Goal: Find specific page/section: Find specific page/section

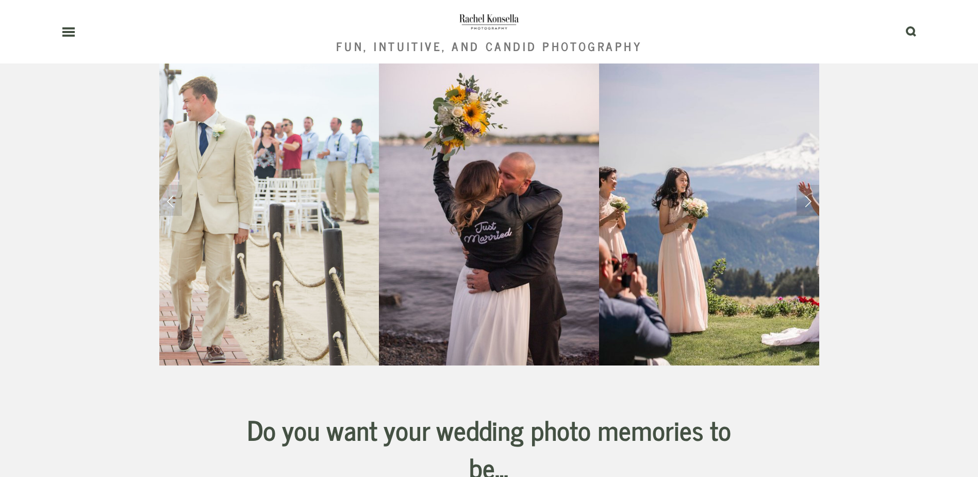
scroll to position [120, 0]
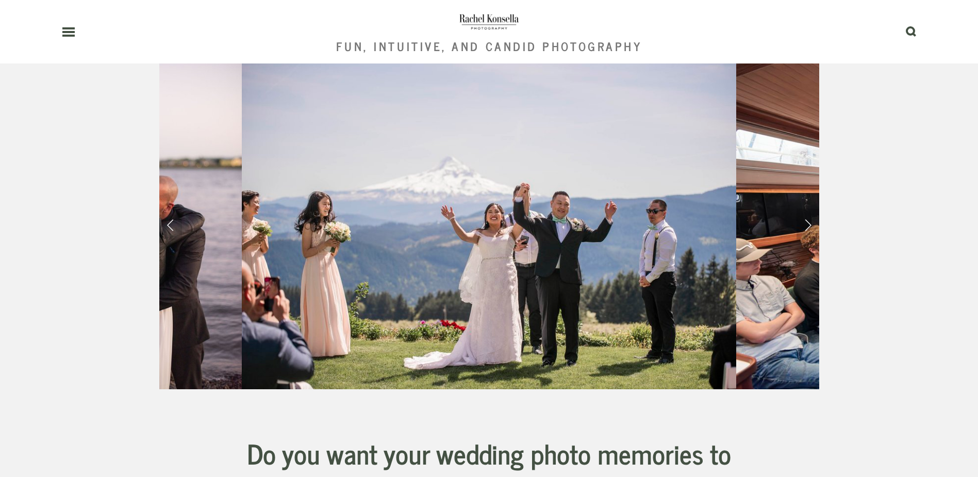
click at [798, 234] on link "Next Slide" at bounding box center [808, 223] width 23 height 31
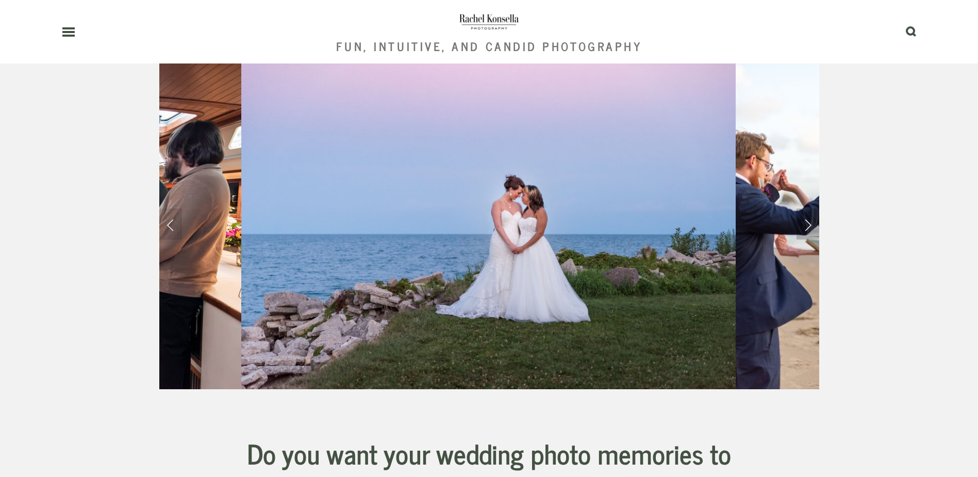
click at [798, 234] on link "Next Slide" at bounding box center [808, 223] width 23 height 31
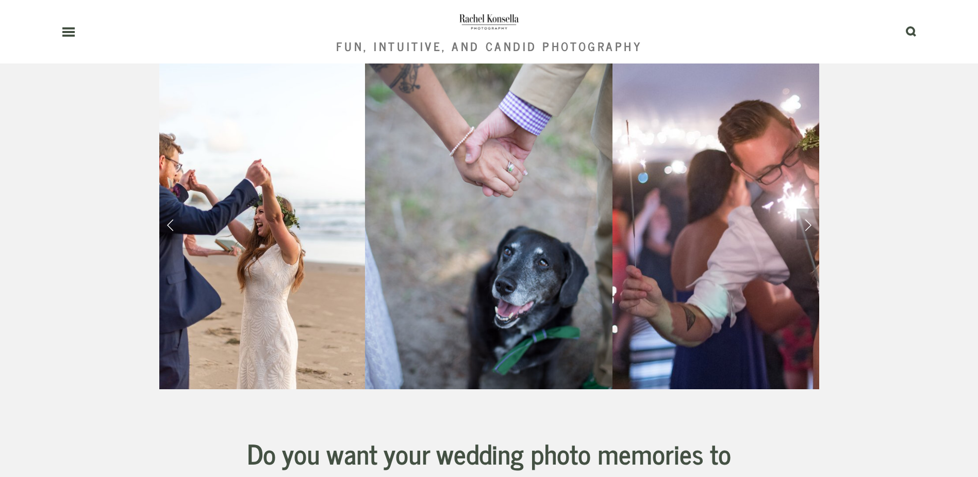
click at [798, 234] on link "Next Slide" at bounding box center [808, 223] width 23 height 31
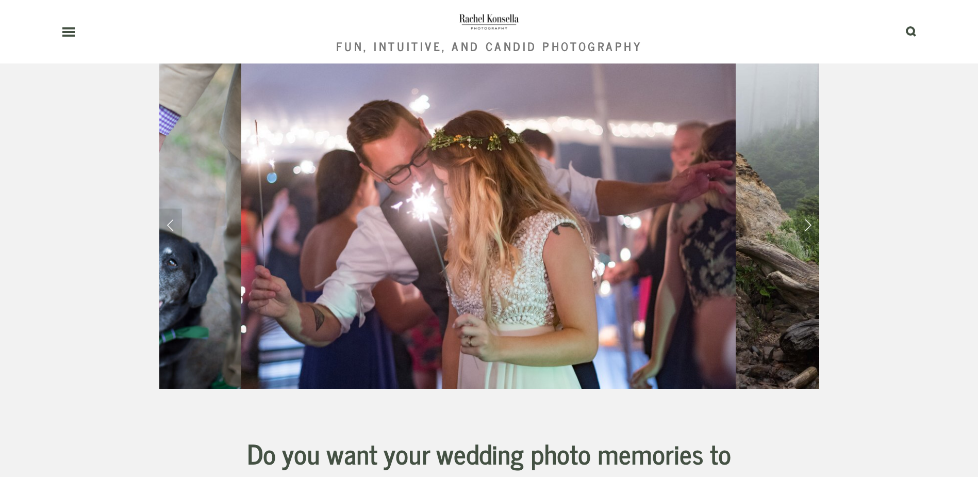
click at [798, 234] on link "Next Slide" at bounding box center [808, 223] width 23 height 31
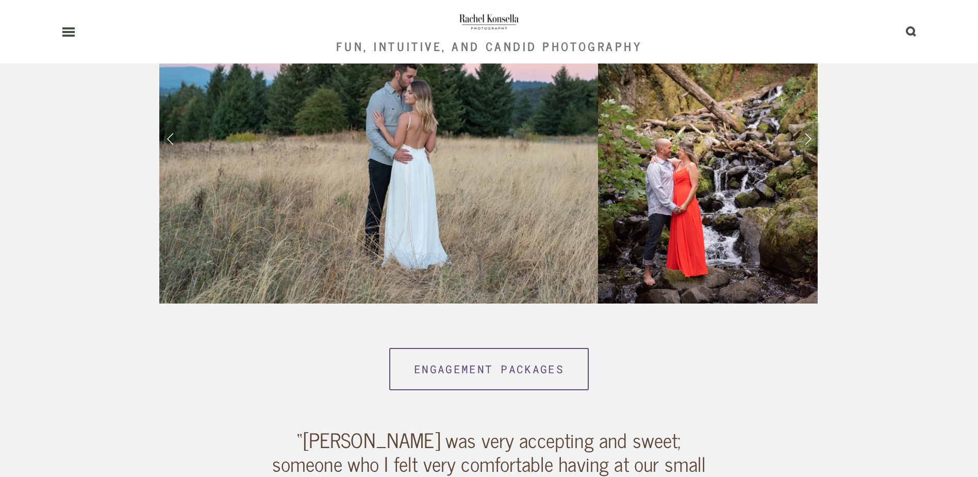
scroll to position [1685, 0]
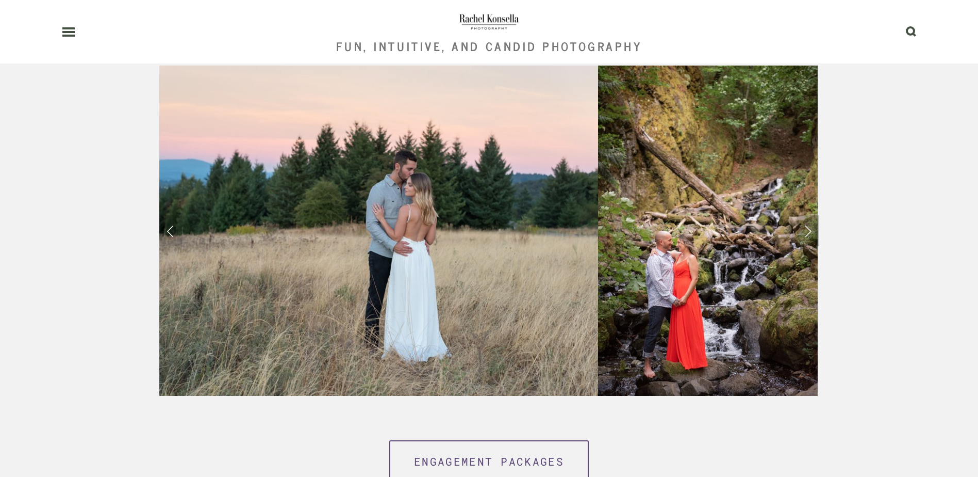
click at [807, 229] on link "Next Slide" at bounding box center [808, 230] width 23 height 31
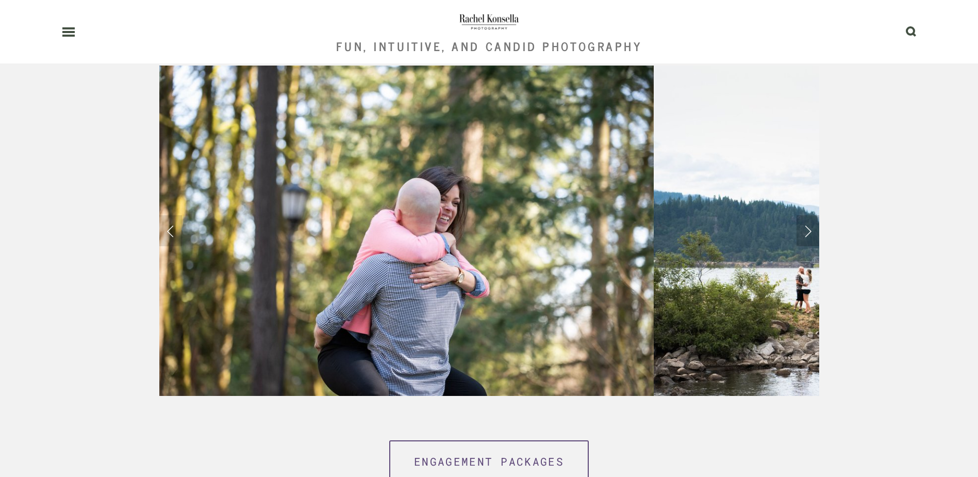
click at [806, 235] on link "Next Slide" at bounding box center [808, 230] width 23 height 31
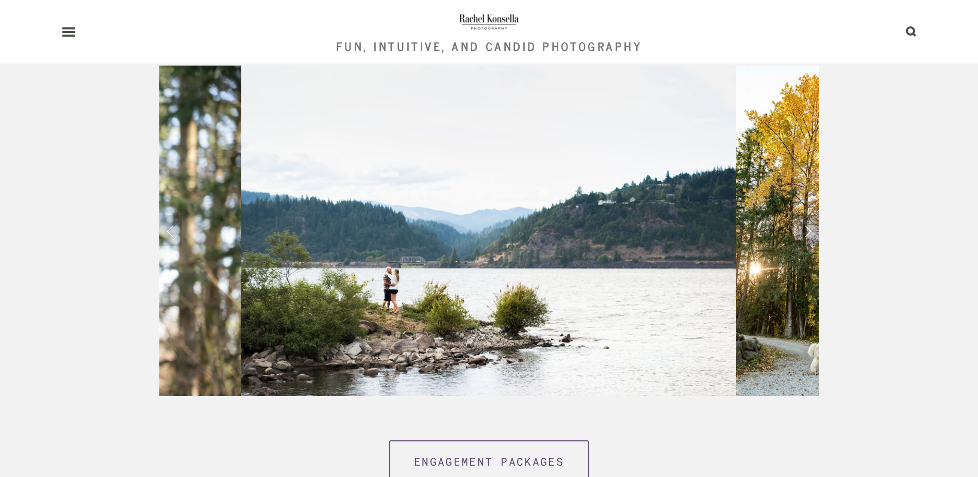
click at [806, 235] on link "Next Slide" at bounding box center [808, 230] width 23 height 31
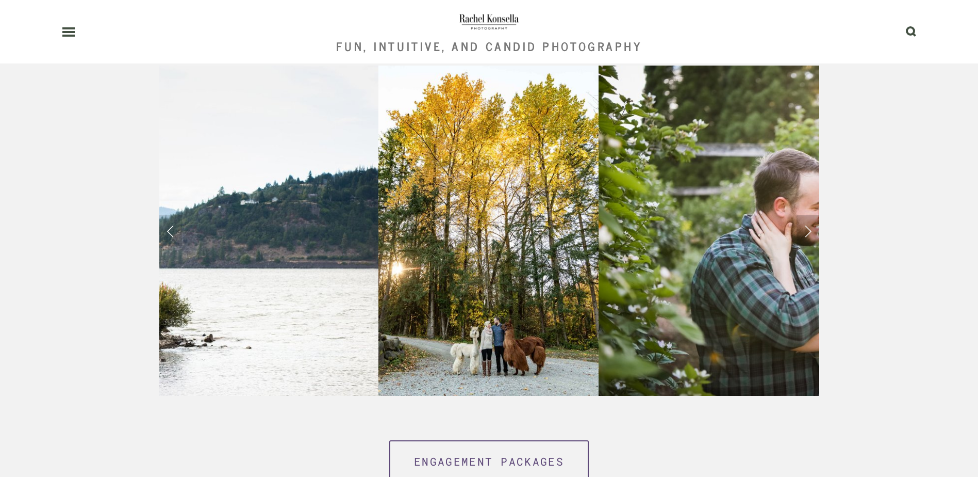
click at [806, 235] on link "Next Slide" at bounding box center [808, 230] width 23 height 31
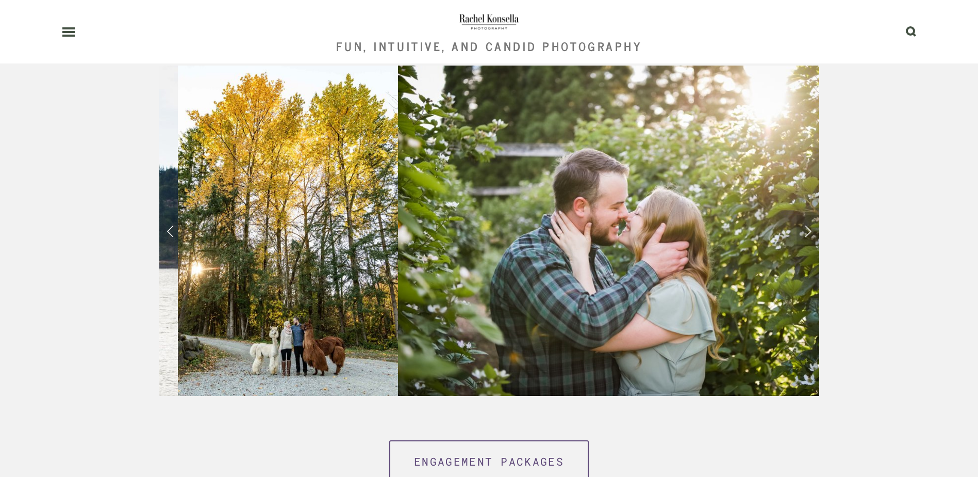
click at [807, 235] on link "Next Slide" at bounding box center [808, 230] width 23 height 31
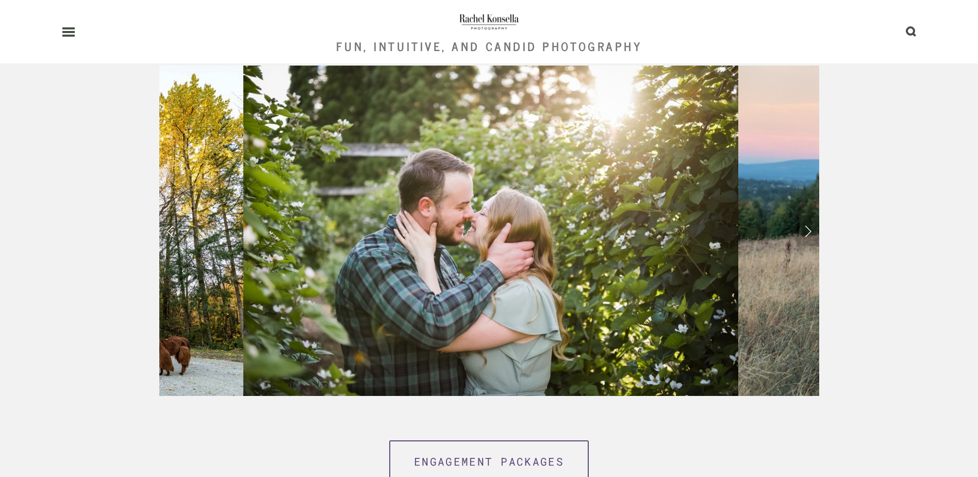
click at [807, 235] on link "Next Slide" at bounding box center [808, 230] width 23 height 31
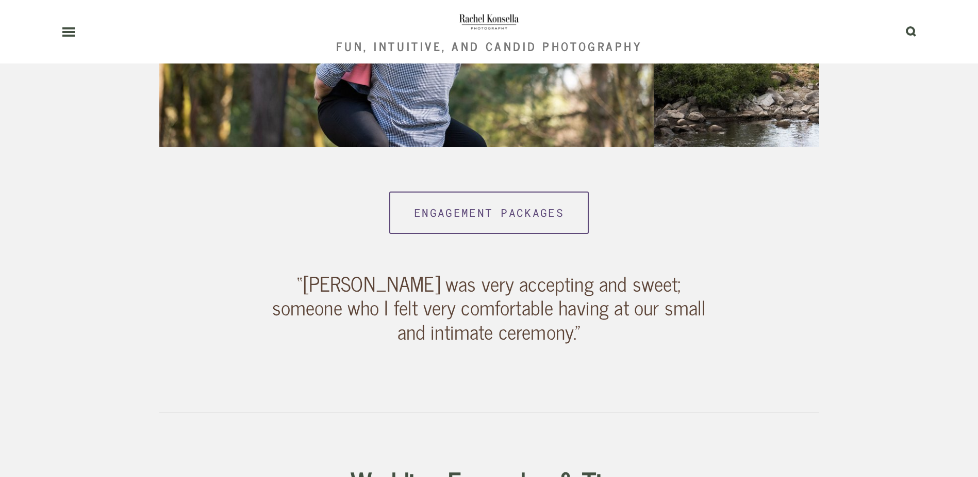
scroll to position [1926, 0]
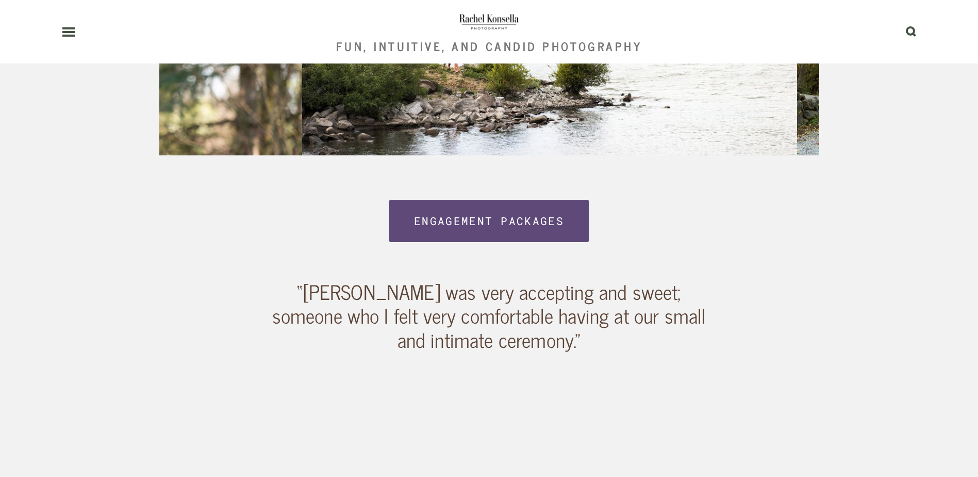
click at [513, 225] on link "Engagement Packages" at bounding box center [489, 221] width 200 height 42
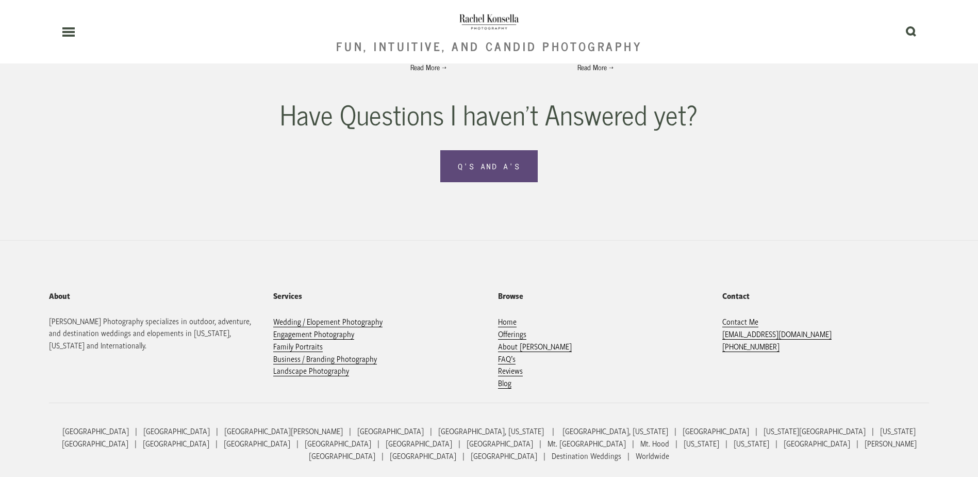
scroll to position [3852, 0]
